Goal: Check status: Check status

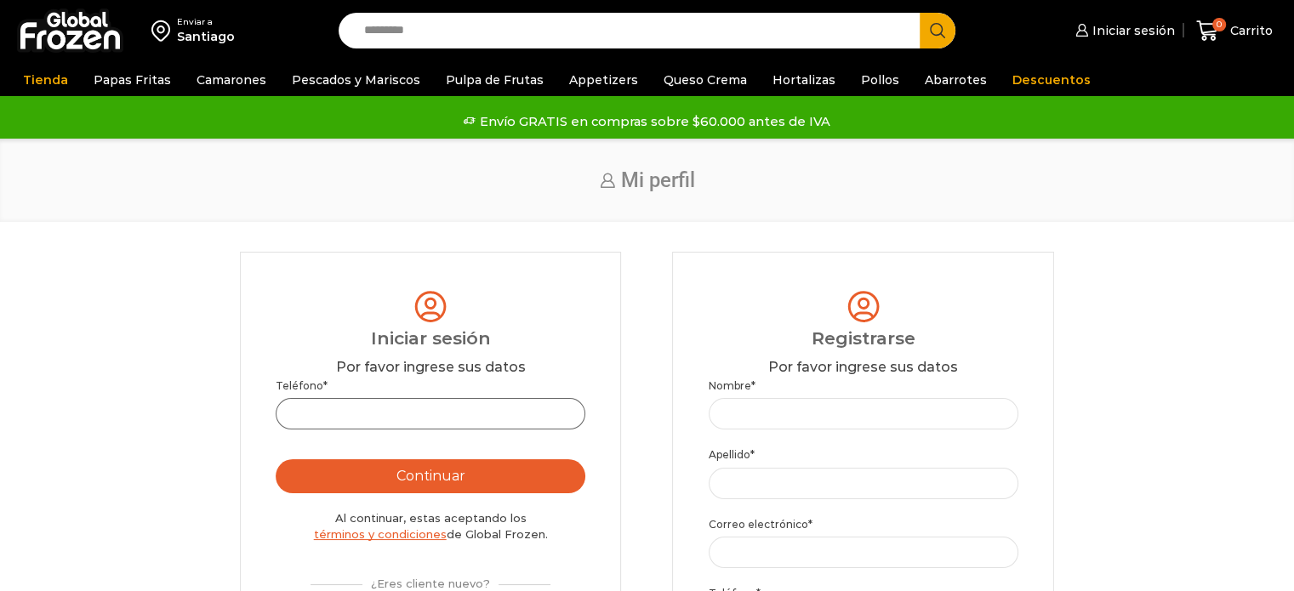
click at [456, 421] on input "Teléfono *" at bounding box center [431, 413] width 310 height 31
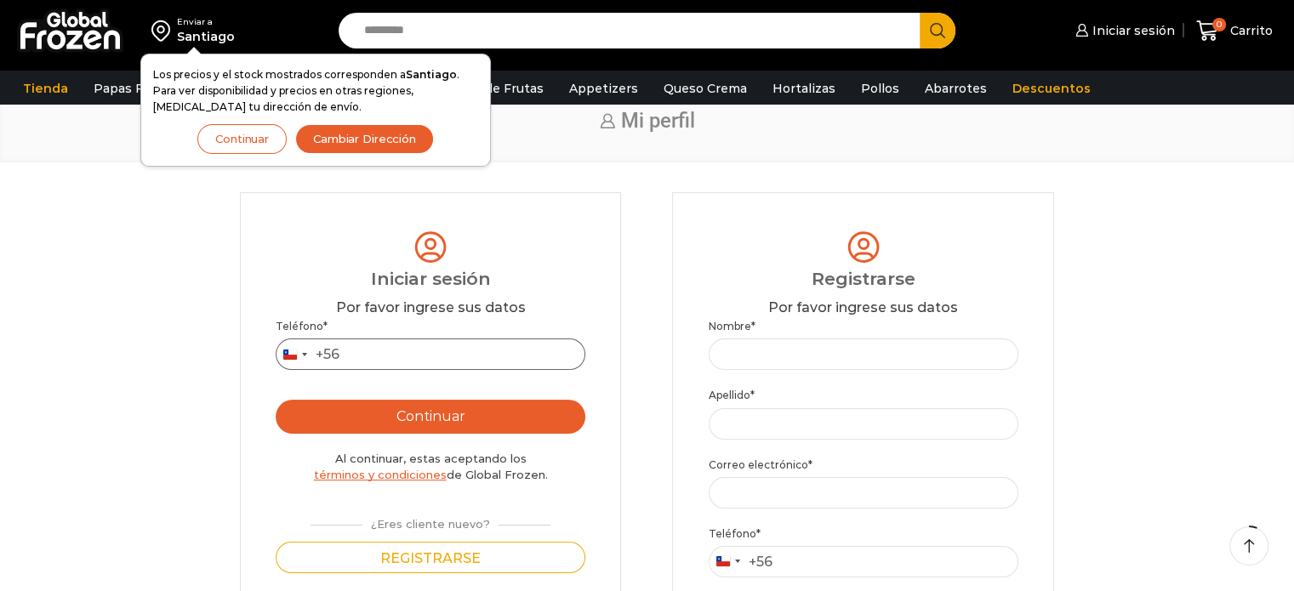
click at [412, 366] on input "Teléfono *" at bounding box center [431, 354] width 310 height 31
type input "*********"
click at [276, 400] on button "Continuar" at bounding box center [431, 417] width 310 height 34
click at [322, 410] on button "Continuar" at bounding box center [431, 417] width 310 height 34
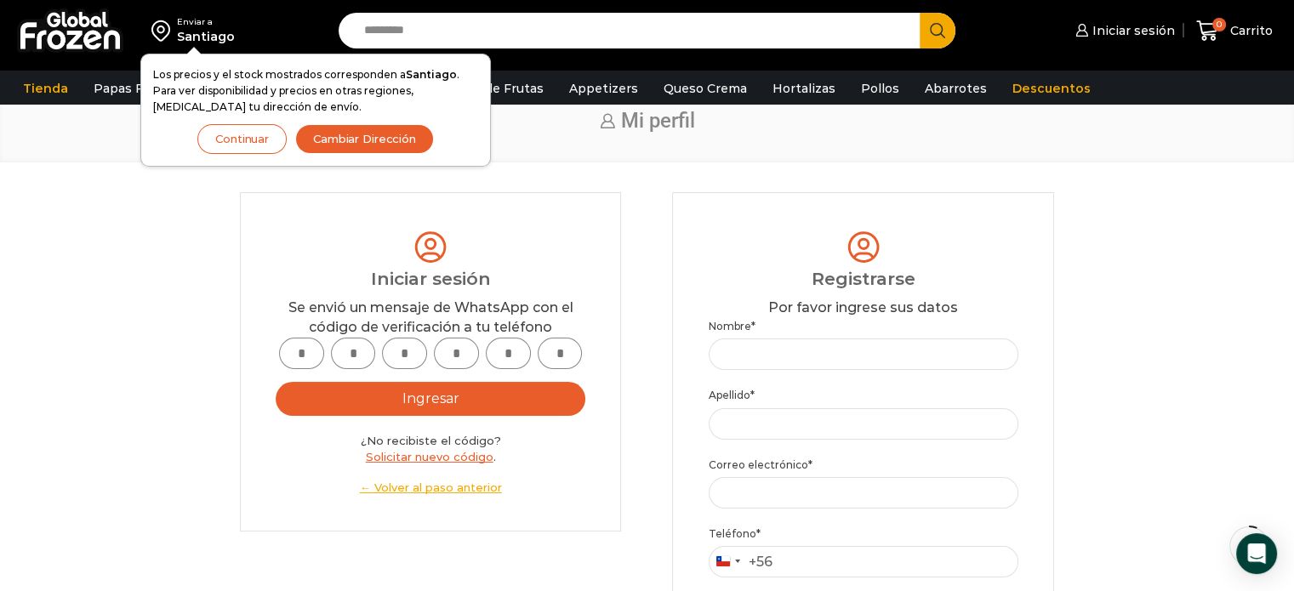
click at [305, 350] on input "text" at bounding box center [301, 353] width 45 height 31
type input "*"
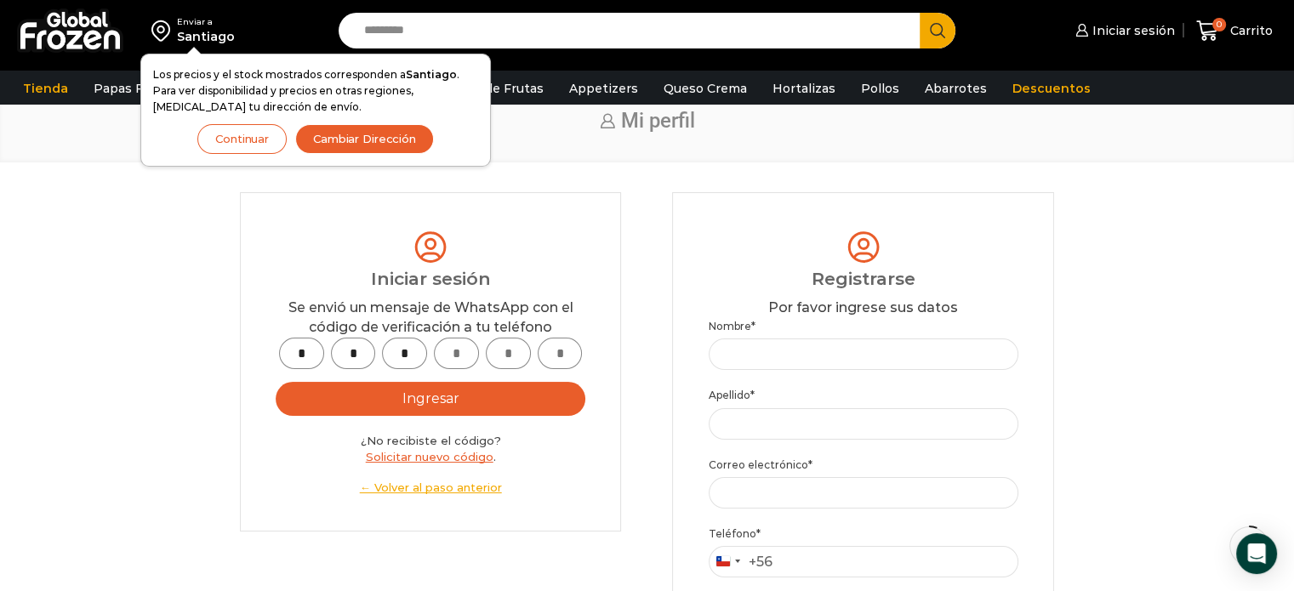
type input "*"
click at [483, 421] on div "* * * * * * Ingresar ¿No recibiste el código? Solicitar nuevo código . ← Volver…" at bounding box center [431, 417] width 310 height 158
click at [453, 411] on button "Ingresar" at bounding box center [431, 399] width 310 height 34
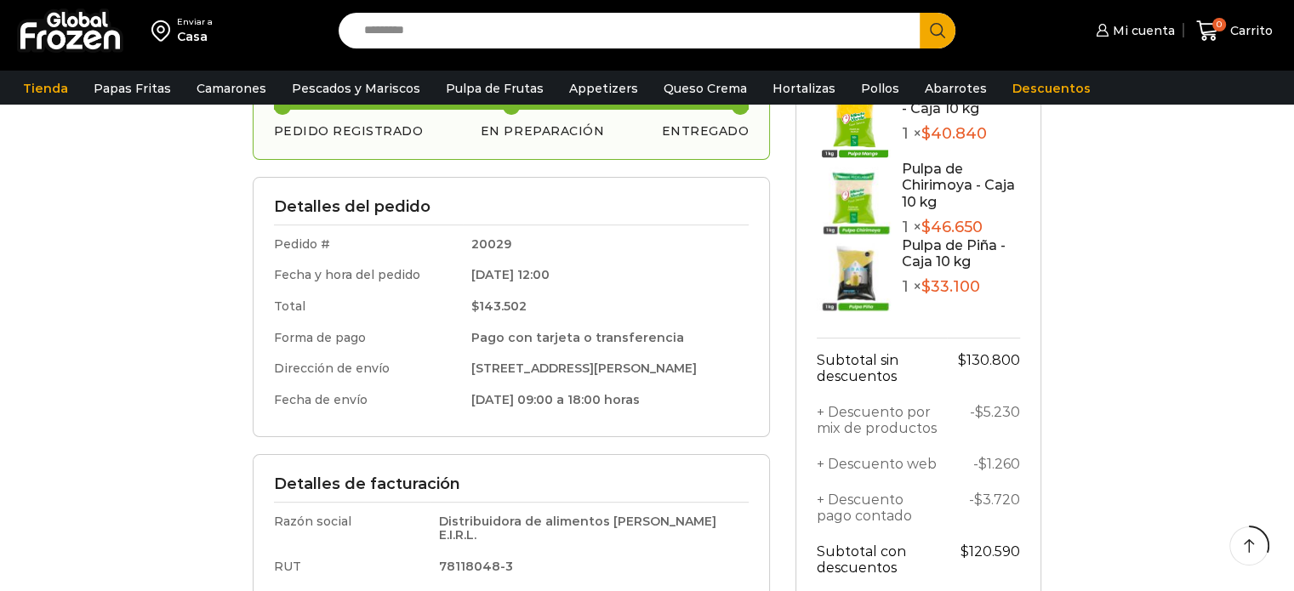
scroll to position [272, 0]
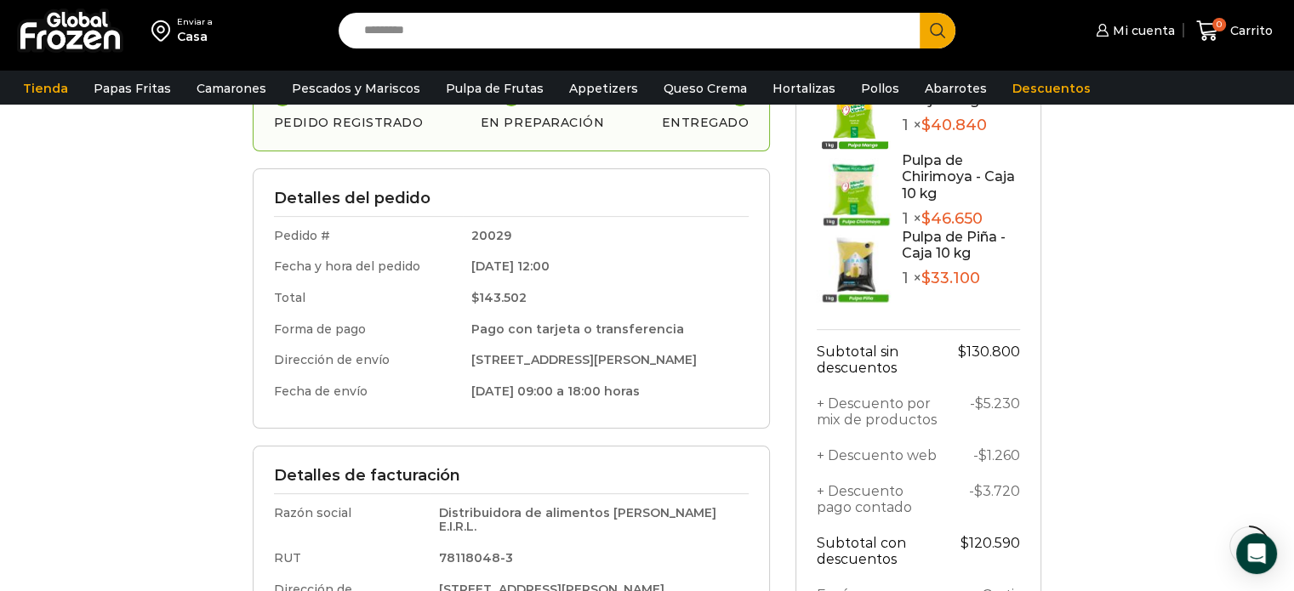
click at [1207, 412] on div "El pedido # 20029 se realizó el [DATE] y está actualmente Completado . Pedido r…" at bounding box center [647, 385] width 1260 height 795
click at [1120, 478] on div "El pedido # 20029 se realizó el [DATE] y está actualmente Completado . Pedido r…" at bounding box center [647, 385] width 1260 height 795
